Goal: Task Accomplishment & Management: Complete application form

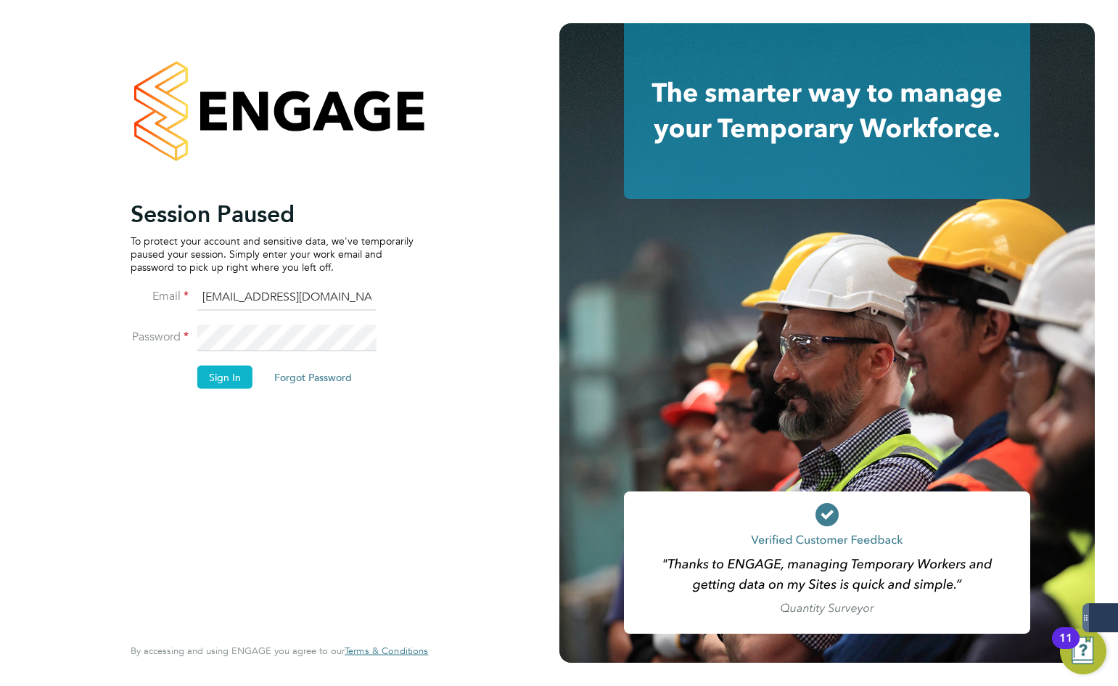
click at [252, 376] on li "Sign In Forgot Password" at bounding box center [272, 384] width 283 height 38
click at [242, 375] on button "Sign In" at bounding box center [224, 376] width 55 height 23
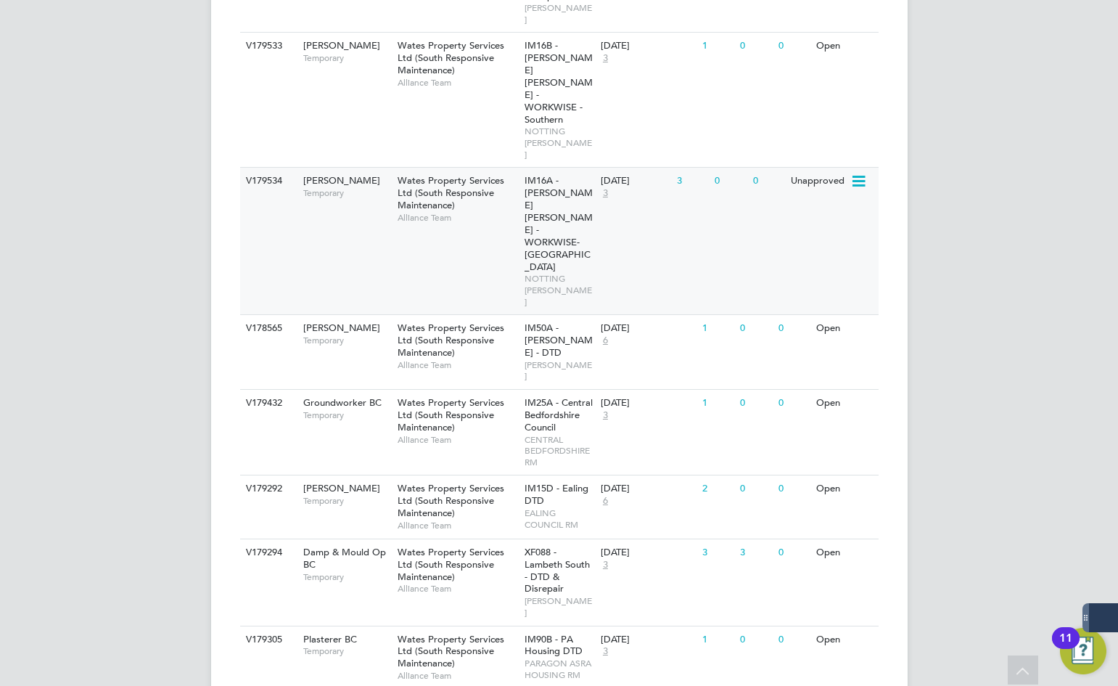
scroll to position [580, 0]
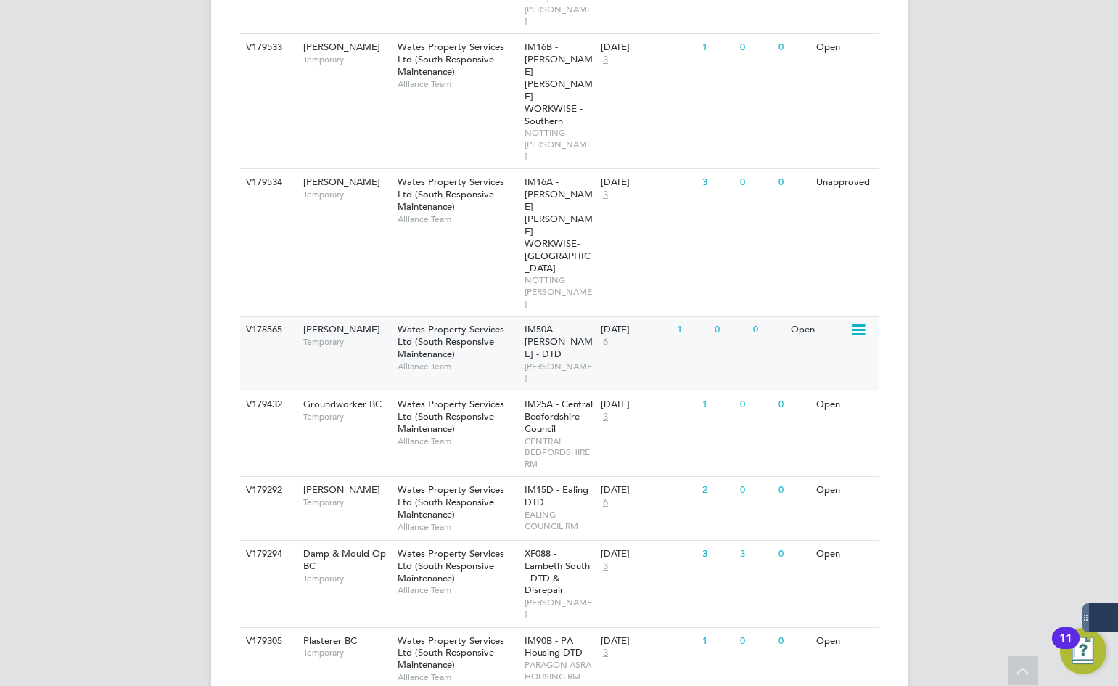
click at [442, 323] on span "Wates Property Services Ltd (South Responsive Maintenance)" at bounding box center [451, 341] width 107 height 37
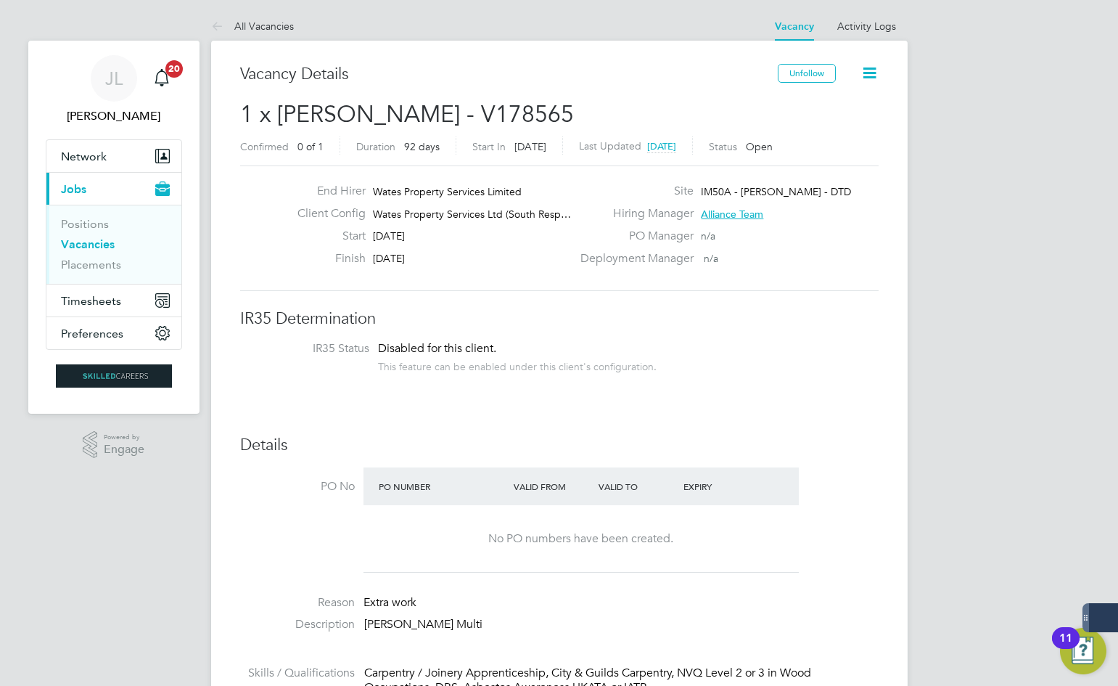
drag, startPoint x: 1107, startPoint y: 68, endPoint x: 1074, endPoint y: 157, distance: 94.3
